Goal: Obtain resource: Obtain resource

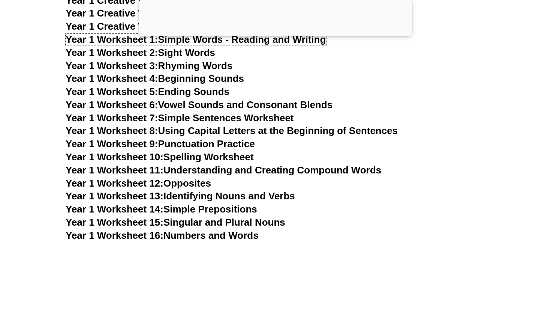
scroll to position [1447, 0]
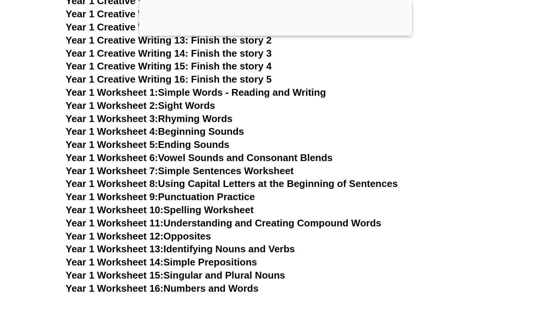
scroll to position [1419, 0]
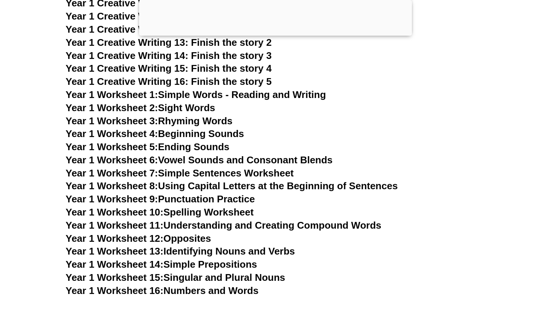
click at [168, 93] on link "Year 1 Worksheet 1: Simple Words - Reading and Writing" at bounding box center [196, 94] width 261 height 11
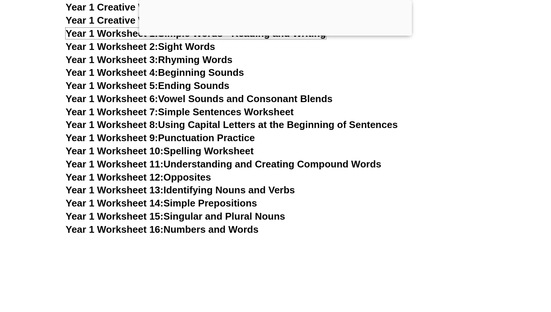
scroll to position [1486, 0]
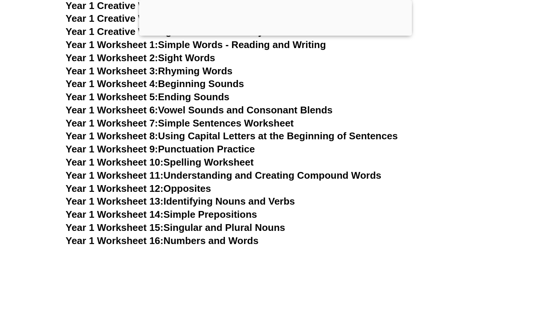
click at [204, 124] on link "Year 1 Worksheet 7: Simple Sentences Worksheet" at bounding box center [180, 122] width 228 height 11
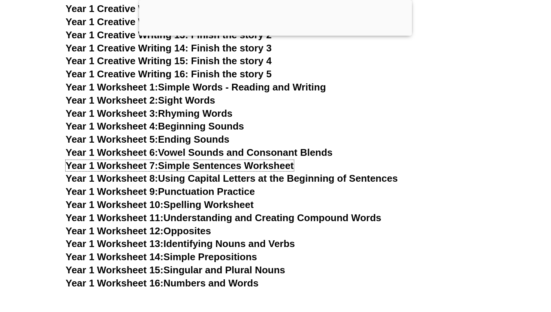
scroll to position [1453, 0]
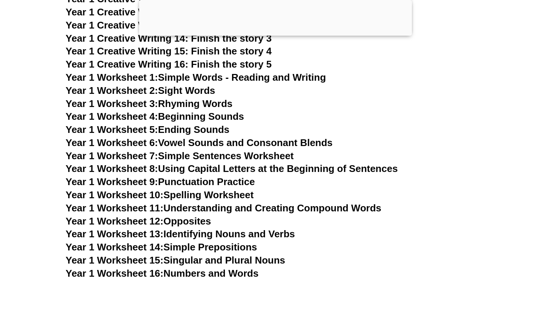
click at [210, 207] on link "Year 1 Worksheet 11: Understanding and Creating Compound Words" at bounding box center [224, 207] width 316 height 11
click at [203, 234] on link "Year 1 Worksheet 13: Identifying Nouns and Verbs" at bounding box center [181, 233] width 230 height 11
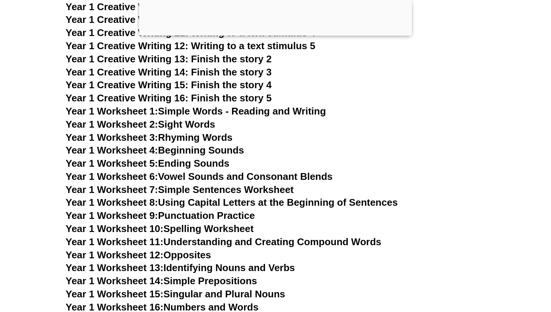
scroll to position [1412, 0]
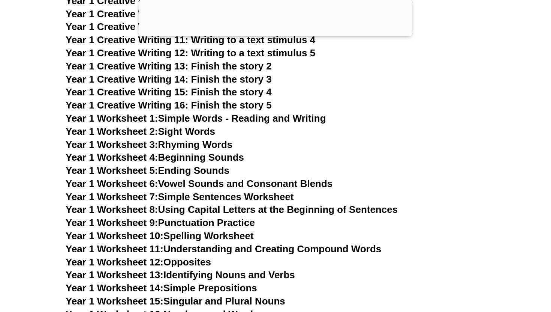
click at [209, 185] on link "Year 1 Worksheet 6: Vowel Sounds and Consonant Blends" at bounding box center [199, 183] width 267 height 11
click at [224, 198] on link "Year 1 Worksheet 7: Simple Sentences Worksheet" at bounding box center [180, 196] width 228 height 11
click at [221, 210] on link "Year 1 Worksheet 8: Using Capital Letters at the Beginning of Sentences" at bounding box center [232, 209] width 332 height 11
click at [221, 225] on link "Year 1 Worksheet 9: Punctuation Practice" at bounding box center [160, 222] width 189 height 11
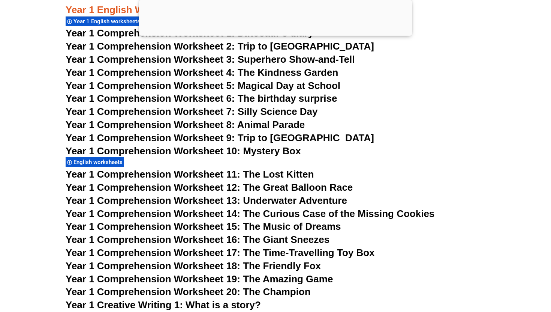
scroll to position [1043, 0]
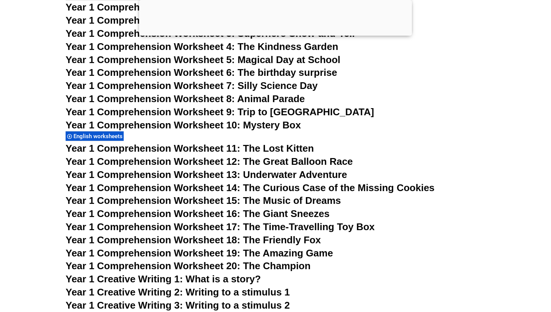
click at [246, 201] on span "Year 1 Comprehension Worksheet 15: The Music of Dreams" at bounding box center [204, 200] width 276 height 11
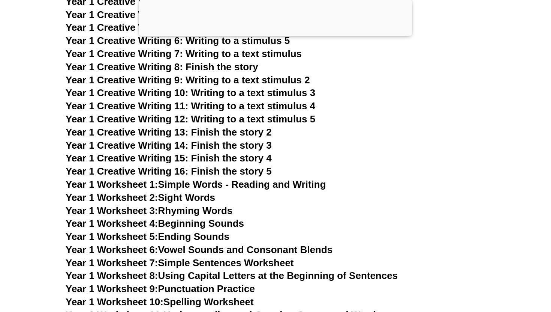
scroll to position [1307, 0]
